Goal: Complete application form

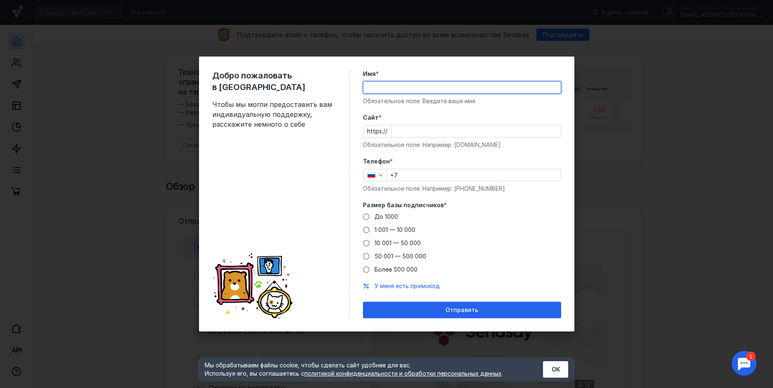
click at [406, 90] on input "Имя *" at bounding box center [461, 88] width 197 height 12
type input "[PERSON_NAME]"
click at [427, 132] on input "Cайт *" at bounding box center [475, 132] width 169 height 12
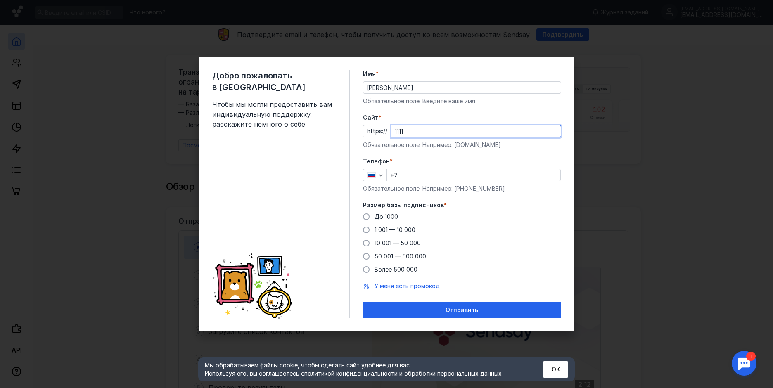
type input "1111"
click at [421, 172] on div "Телефон * +7 Обязательное поле. Например: [PHONE_NUMBER]" at bounding box center [462, 175] width 198 height 36
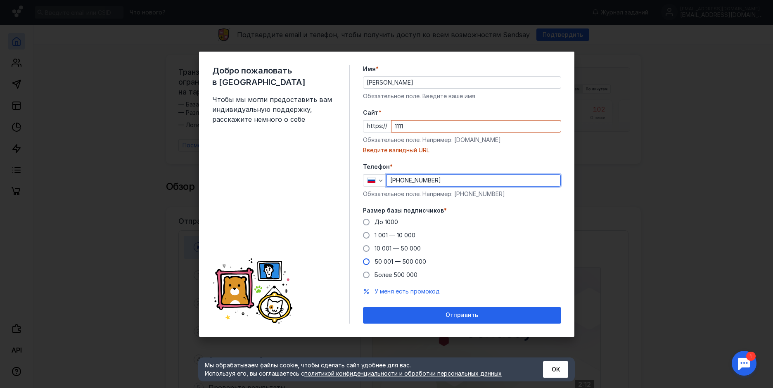
type input "[PHONE_NUMBER]"
click at [423, 258] on div "50 001 — 500 000" at bounding box center [401, 262] width 52 height 8
click at [0, 0] on input "50 001 — 500 000" at bounding box center [0, 0] width 0 height 0
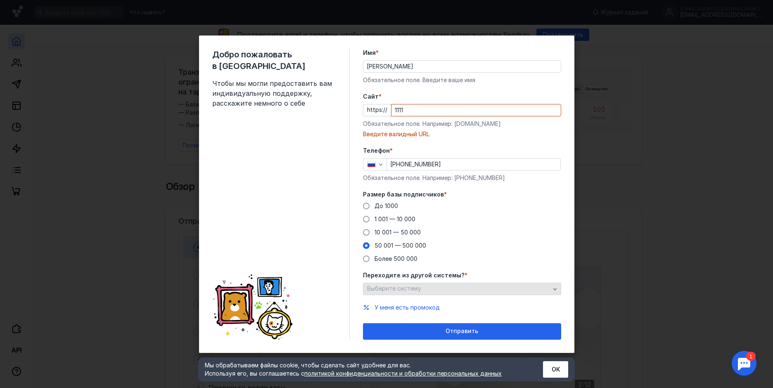
click at [427, 287] on div "Выберите систему" at bounding box center [458, 288] width 187 height 7
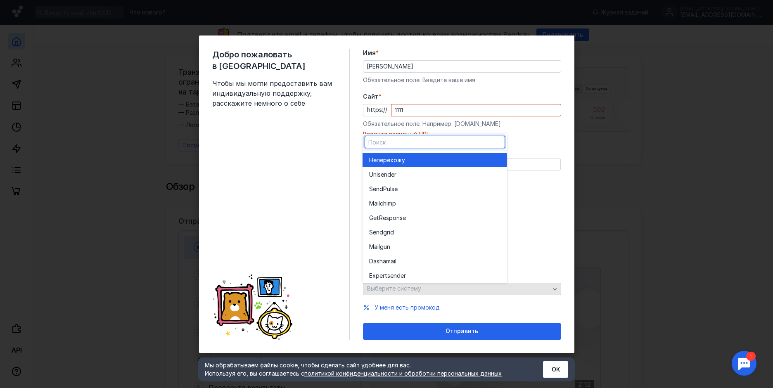
click at [427, 287] on div "Выберите систему" at bounding box center [458, 288] width 187 height 7
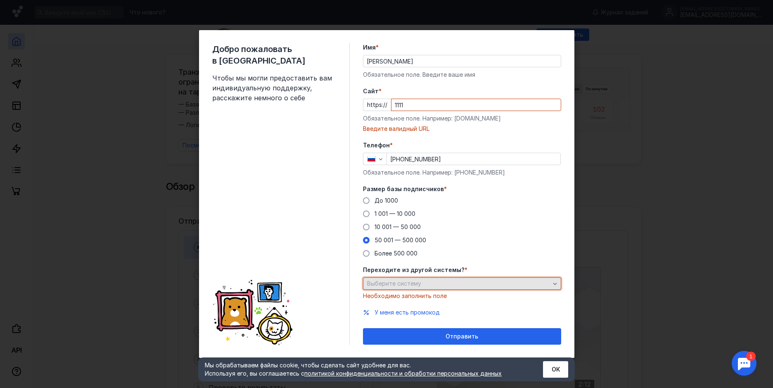
click at [432, 286] on div "Выберите систему" at bounding box center [458, 283] width 187 height 7
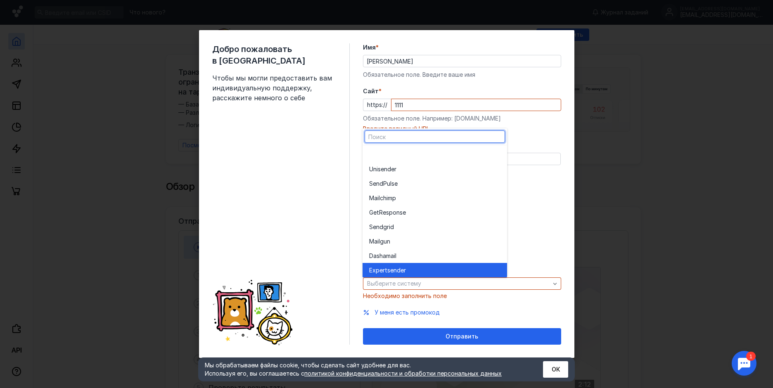
scroll to position [41, 0]
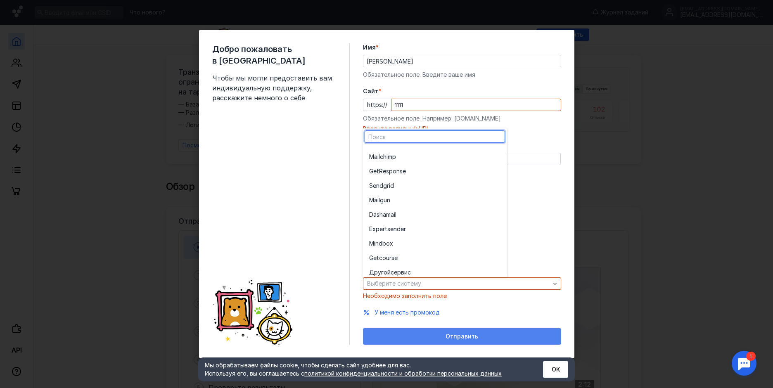
click at [438, 335] on div "Отправить" at bounding box center [462, 336] width 190 height 7
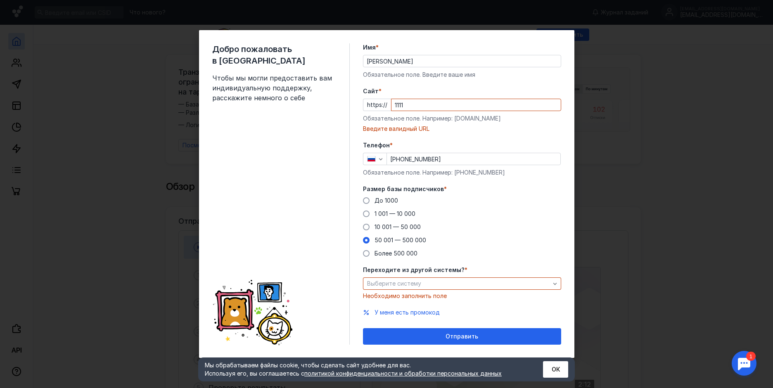
click at [420, 100] on input "1111" at bounding box center [475, 105] width 169 height 12
type input "1"
type input "п"
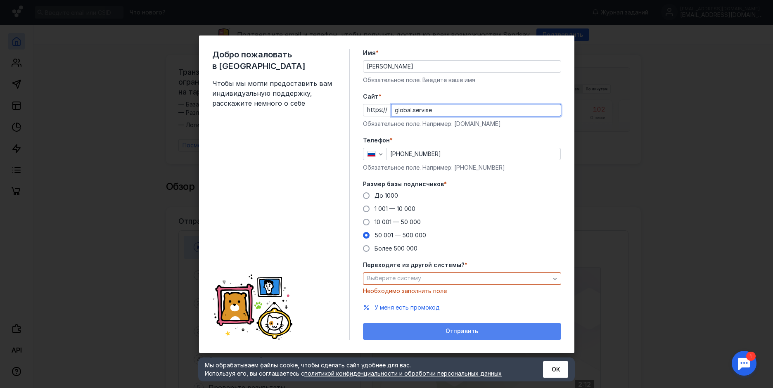
type input "global.servise"
click at [497, 333] on div "Отправить" at bounding box center [462, 331] width 190 height 7
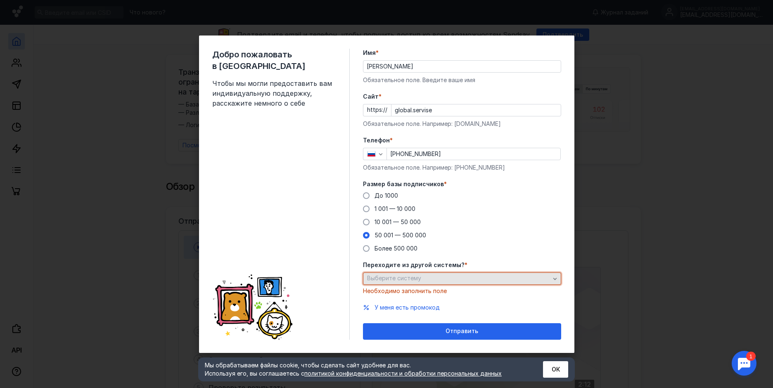
click at [463, 280] on div "Выберите систему" at bounding box center [458, 278] width 187 height 7
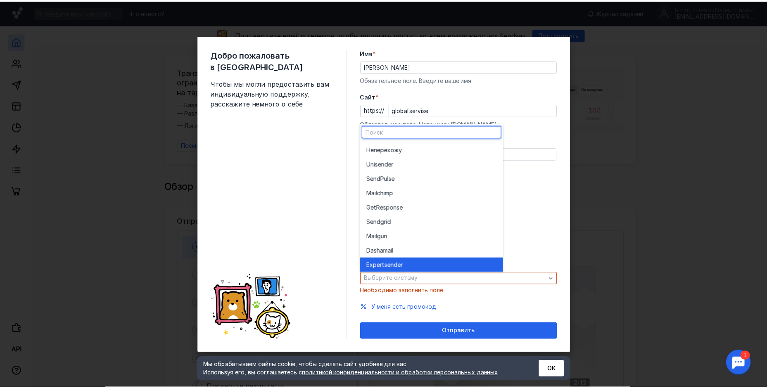
scroll to position [45, 0]
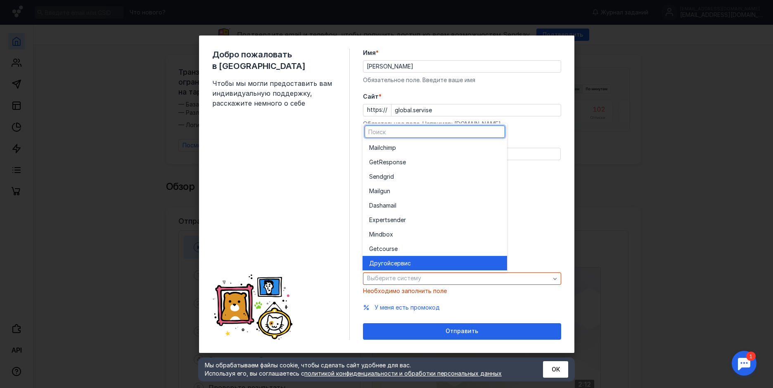
click at [440, 262] on div "Другой сервис" at bounding box center [434, 263] width 131 height 8
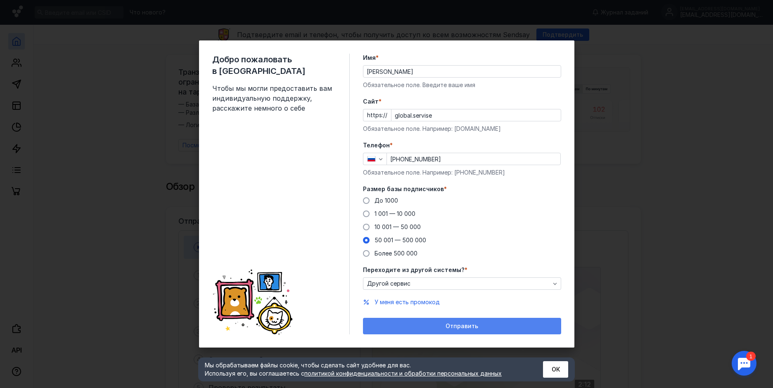
click at [463, 327] on span "Отправить" at bounding box center [462, 326] width 33 height 7
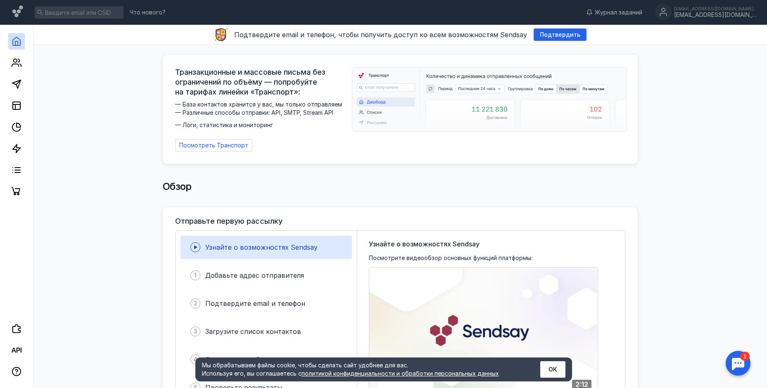
scroll to position [206, 0]
